Goal: Obtain resource: Download file/media

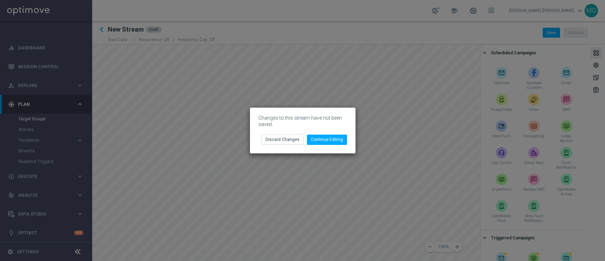
scroll to position [150, 0]
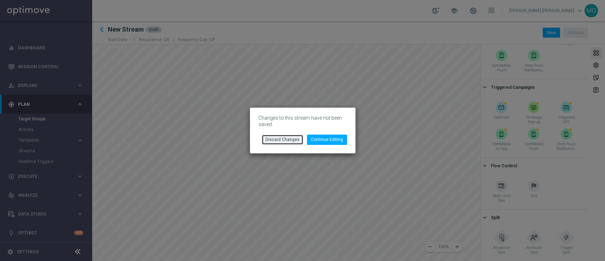
click at [289, 140] on button "Discard Changes" at bounding box center [283, 139] width 42 height 10
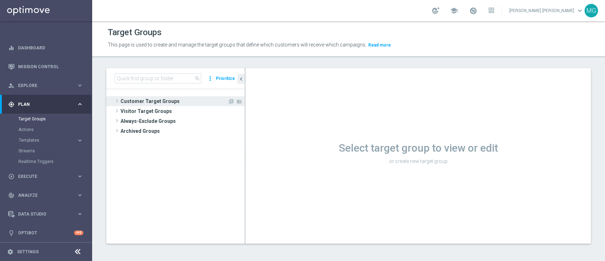
click at [161, 104] on span "Customer Target Groups" at bounding box center [174, 101] width 107 height 10
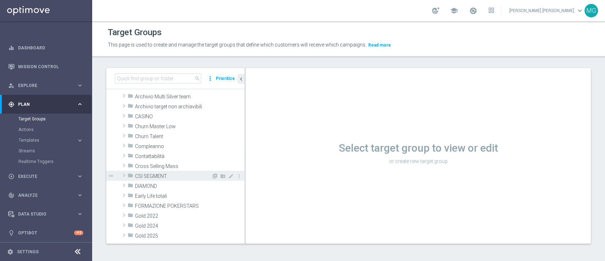
scroll to position [18, 0]
click at [160, 194] on span "Early Life totali" at bounding box center [190, 193] width 110 height 6
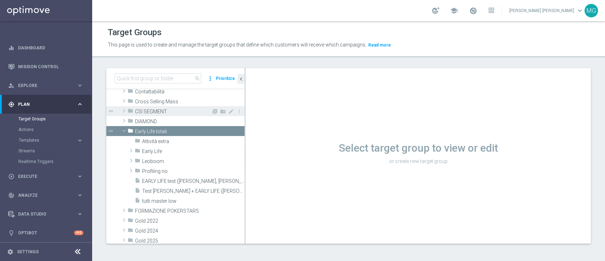
scroll to position [80, 0]
click at [161, 202] on span "tutti master low" at bounding box center [184, 200] width 85 height 6
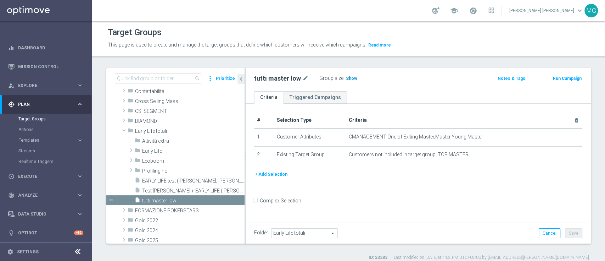
click at [350, 78] on span "Show" at bounding box center [351, 78] width 11 height 5
click at [353, 78] on span "77,870" at bounding box center [353, 79] width 15 height 7
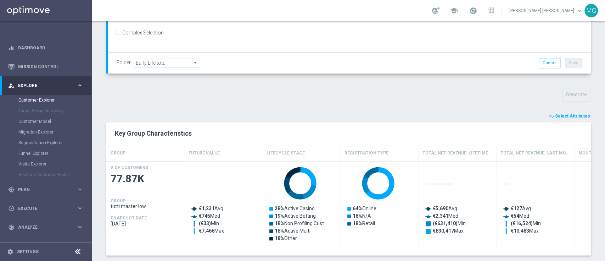
scroll to position [191, 0]
click at [576, 115] on span "Select Attributes" at bounding box center [572, 115] width 35 height 5
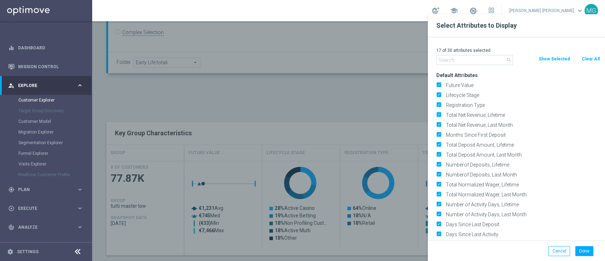
click at [593, 56] on button "Clear All" at bounding box center [590, 59] width 19 height 8
checkbox input "false"
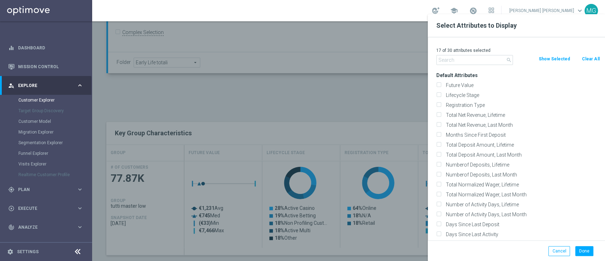
checkbox input "false"
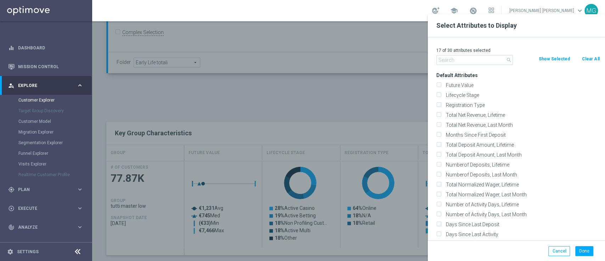
checkbox input "false"
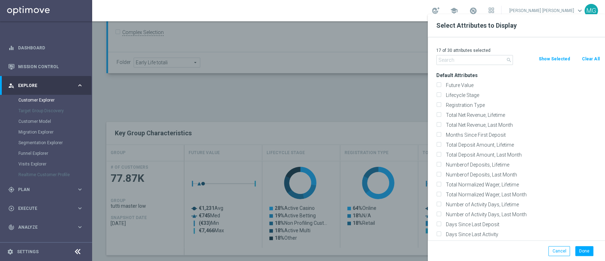
checkbox input "false"
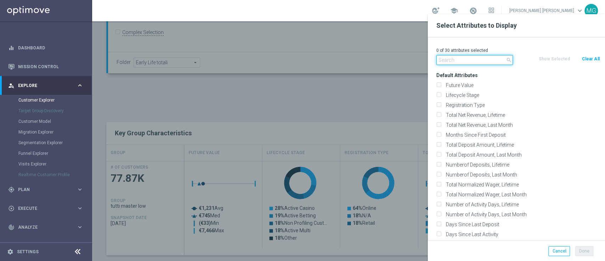
click at [455, 61] on input "text" at bounding box center [474, 60] width 77 height 10
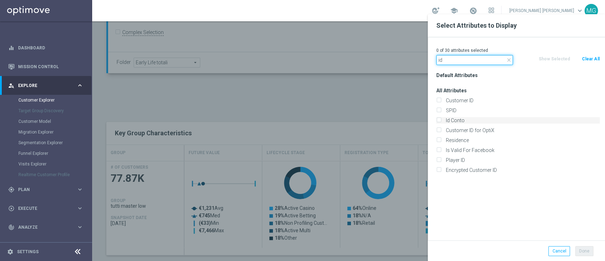
type input "id"
click at [457, 117] on label "Id Conto" at bounding box center [522, 120] width 156 height 6
click at [441, 119] on input "Id Conto" at bounding box center [438, 121] width 5 height 5
checkbox input "true"
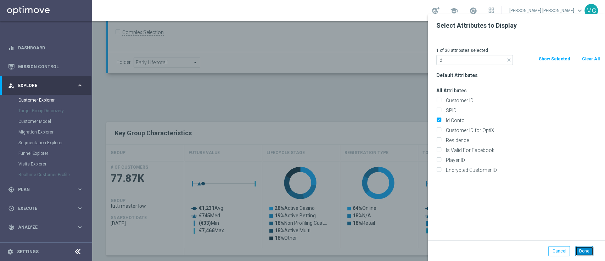
click at [589, 251] on button "Done" at bounding box center [584, 251] width 18 height 10
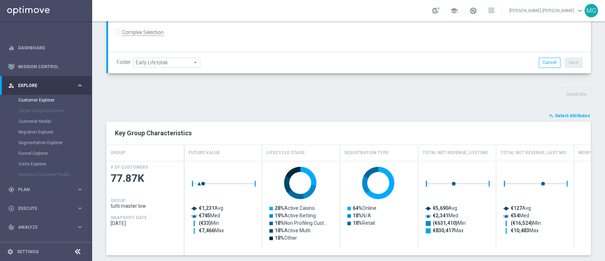
type input "Search"
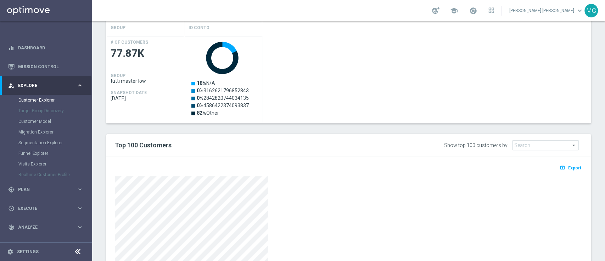
scroll to position [316, 0]
click at [572, 167] on span "Export" at bounding box center [574, 166] width 13 height 5
